Goal: Navigation & Orientation: Understand site structure

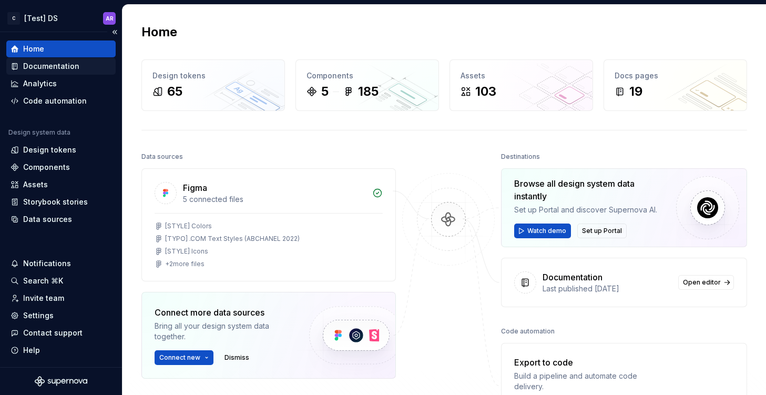
click at [81, 69] on div "Documentation" at bounding box center [61, 66] width 101 height 11
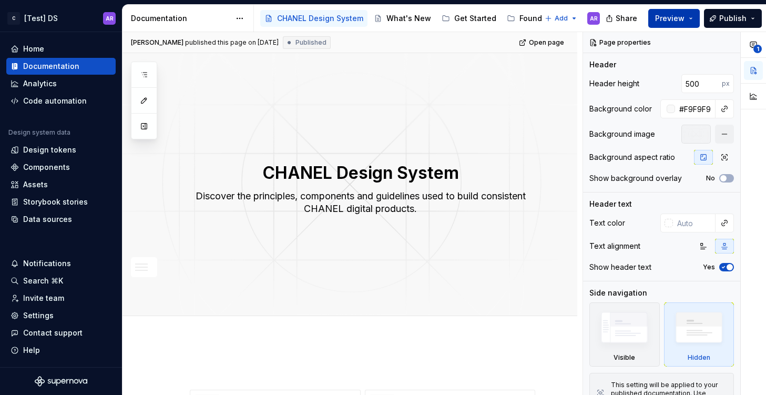
click at [672, 19] on span "Preview" at bounding box center [669, 18] width 29 height 11
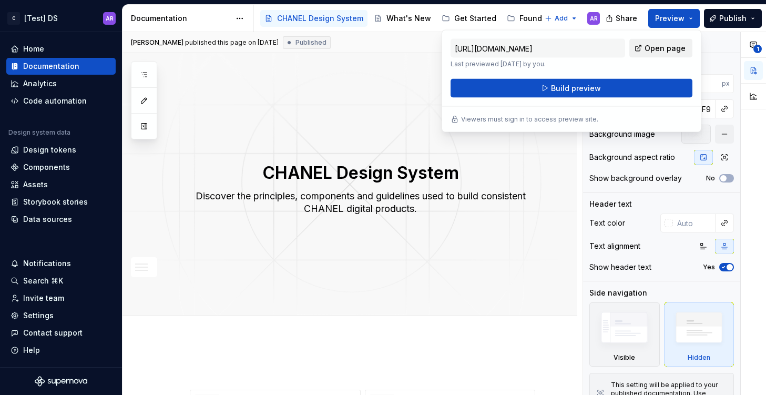
click at [649, 46] on span "Open page" at bounding box center [664, 48] width 41 height 11
click at [39, 51] on div "Home" at bounding box center [33, 49] width 21 height 11
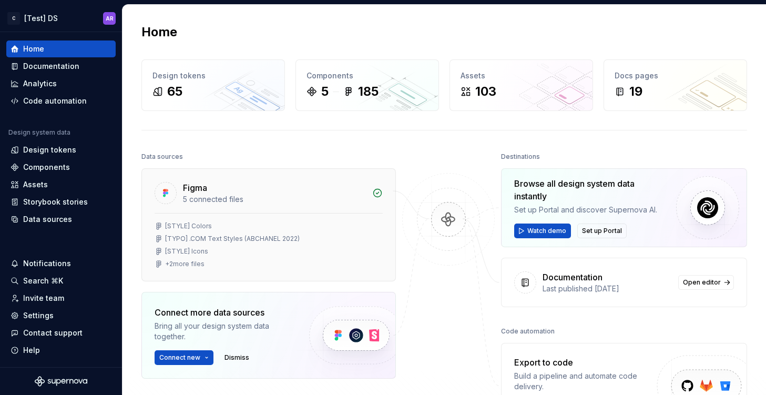
click at [202, 228] on div "[STYLE] Colors" at bounding box center [188, 226] width 47 height 8
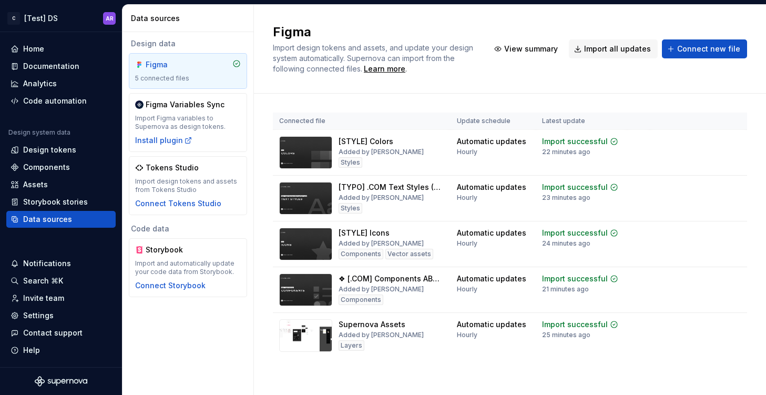
scroll to position [3, 0]
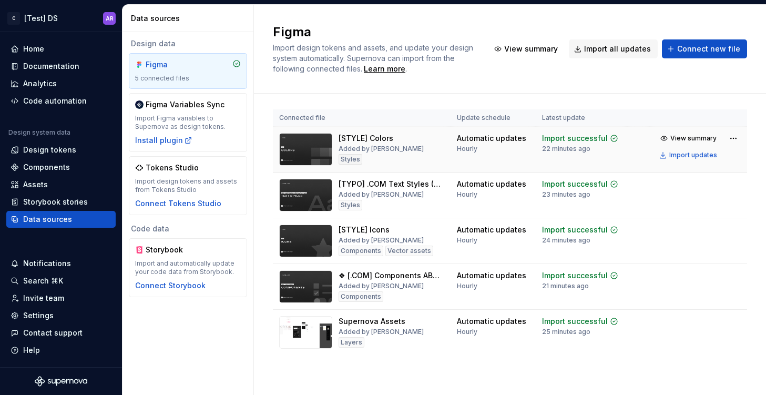
click at [373, 138] on div "[STYLE] Colors" at bounding box center [365, 138] width 55 height 11
click at [39, 61] on div "Documentation" at bounding box center [51, 66] width 56 height 11
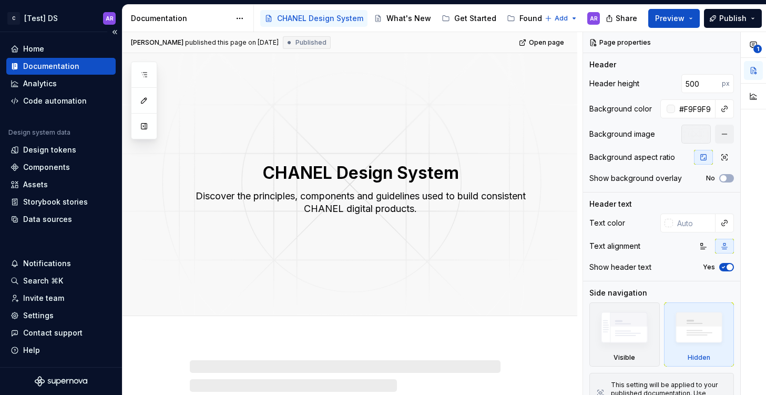
type textarea "*"
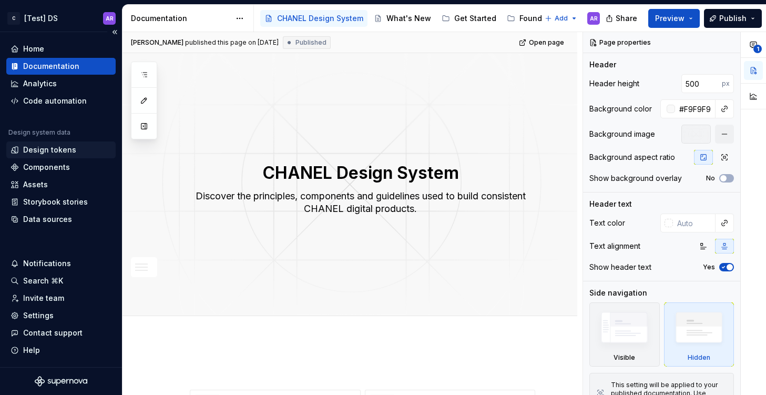
click at [43, 151] on div "Design tokens" at bounding box center [49, 150] width 53 height 11
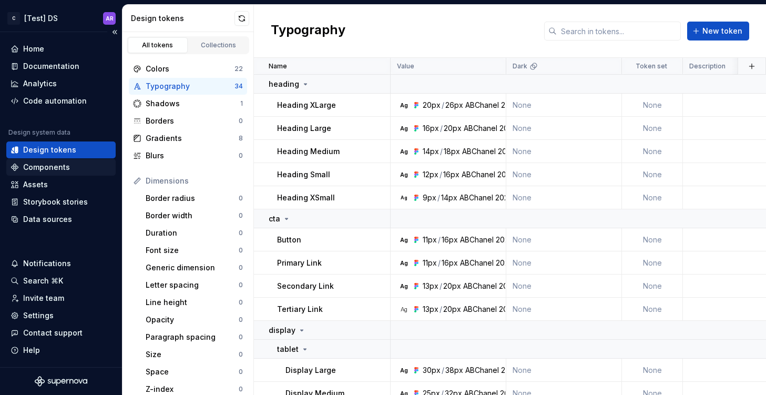
click at [44, 174] on div "Components" at bounding box center [60, 167] width 109 height 17
